Goal: Task Accomplishment & Management: Use online tool/utility

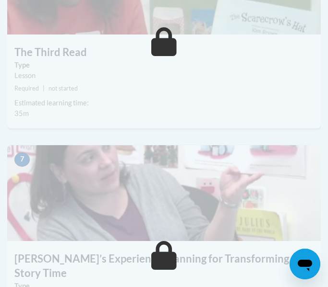
scroll to position [1403, 0]
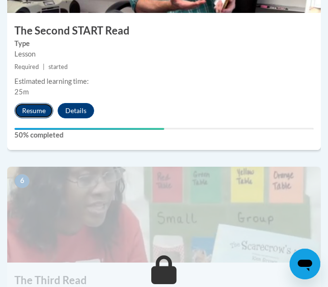
click at [31, 110] on button "Resume" at bounding box center [33, 110] width 39 height 15
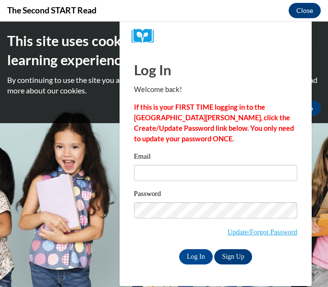
scroll to position [0, 0]
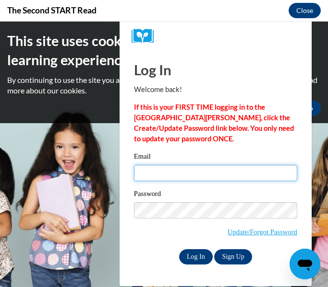
type input "[PERSON_NAME][EMAIL_ADDRESS][DOMAIN_NAME]"
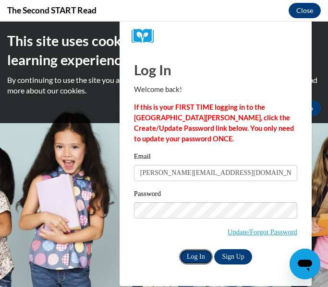
click at [191, 258] on input "Log In" at bounding box center [196, 256] width 34 height 15
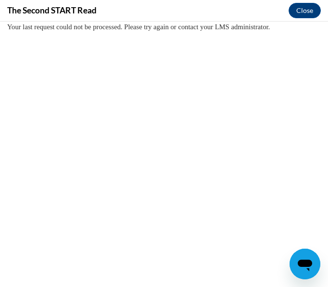
click at [160, 104] on body "Your last request could not be processed. Please try again or contact your LMS …" at bounding box center [164, 155] width 328 height 266
click at [288, 14] on div "The Second START Read Close" at bounding box center [164, 11] width 328 height 22
click at [307, 8] on button "Close" at bounding box center [304, 10] width 32 height 15
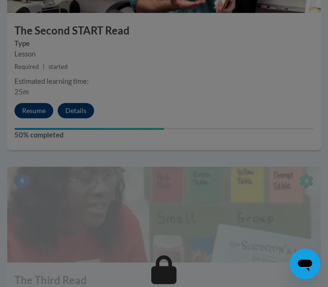
click at [31, 115] on div at bounding box center [164, 143] width 328 height 287
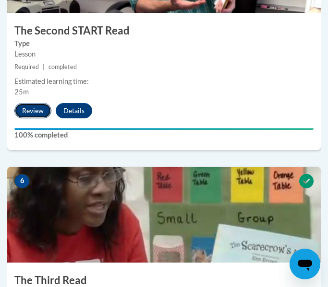
click at [33, 112] on button "Review" at bounding box center [32, 110] width 37 height 15
